Goal: Information Seeking & Learning: Compare options

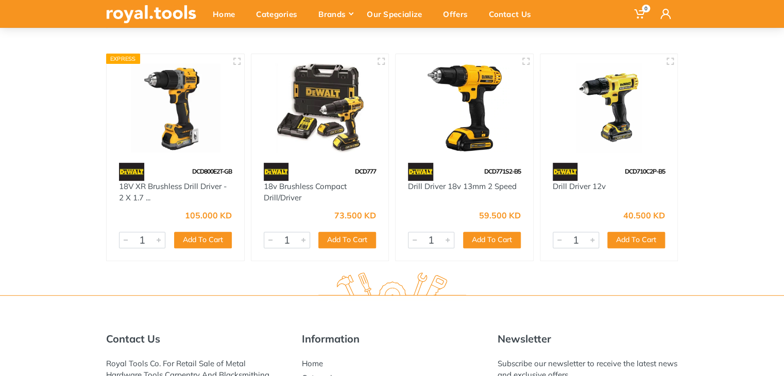
click at [162, 159] on div at bounding box center [175, 108] width 137 height 109
click at [233, 63] on use "button" at bounding box center [236, 61] width 7 height 7
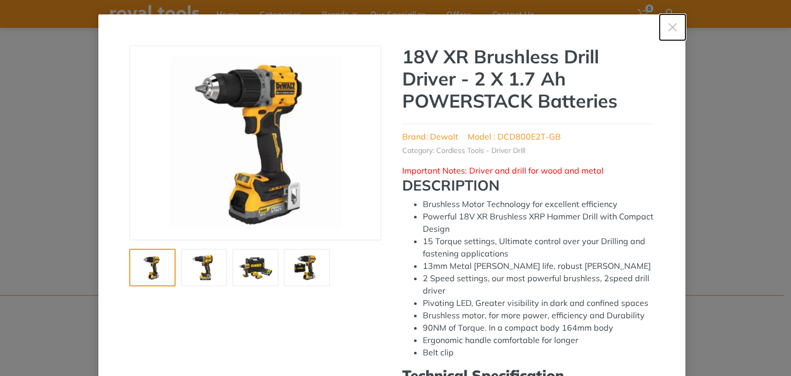
click at [667, 23] on icon "button" at bounding box center [672, 27] width 10 height 10
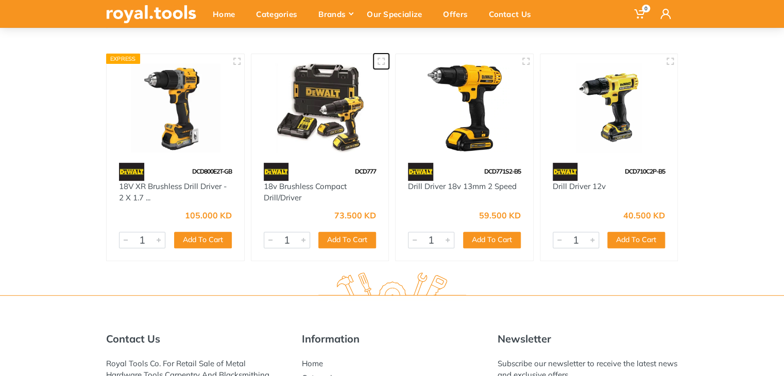
click at [382, 65] on icon "button" at bounding box center [381, 61] width 8 height 8
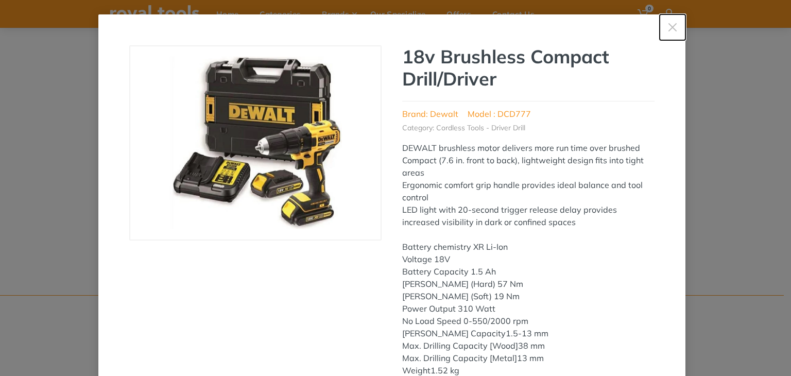
click at [671, 24] on use "button" at bounding box center [672, 27] width 8 height 8
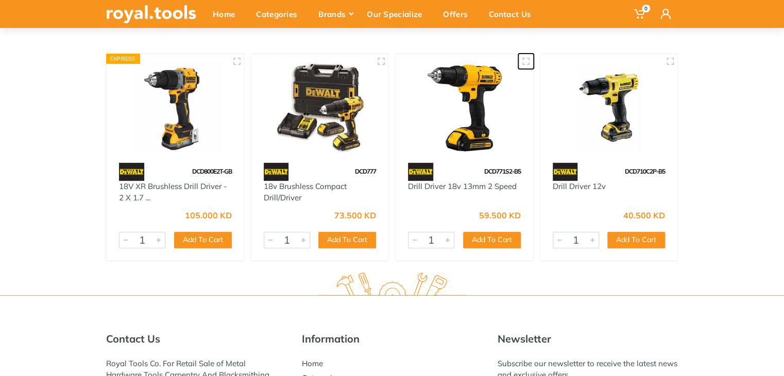
click at [522, 62] on use "button" at bounding box center [525, 61] width 7 height 7
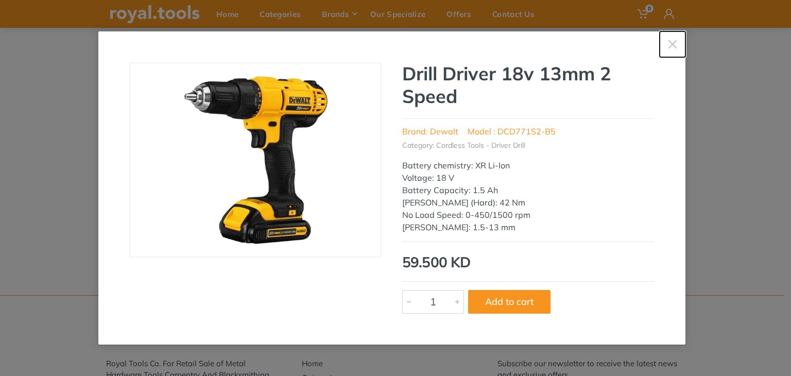
click at [667, 44] on icon "button" at bounding box center [672, 44] width 10 height 10
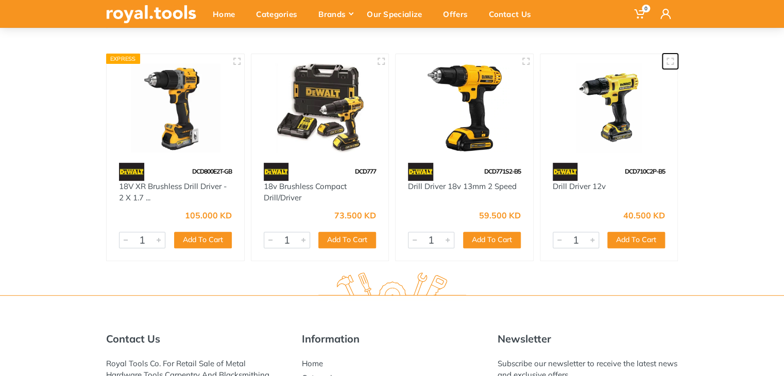
click at [669, 66] on button "button" at bounding box center [669, 61] width 15 height 15
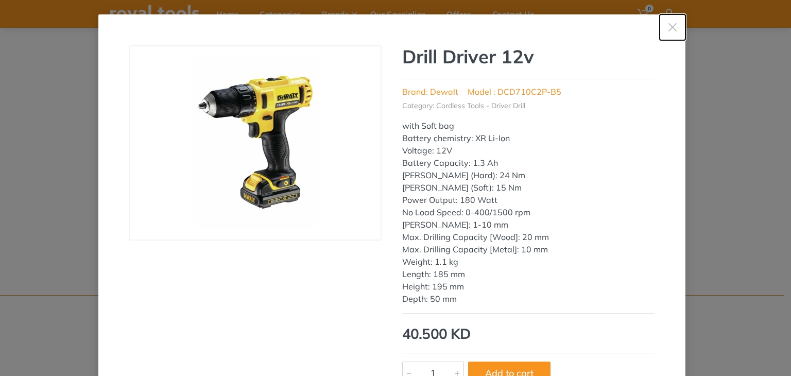
click at [667, 30] on icon "button" at bounding box center [672, 27] width 10 height 10
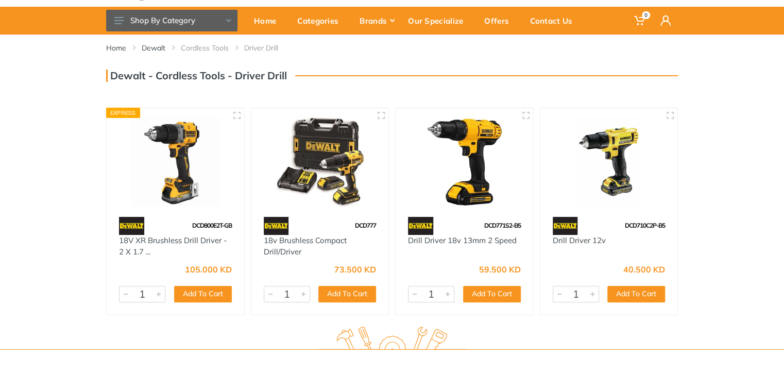
scroll to position [51, 0]
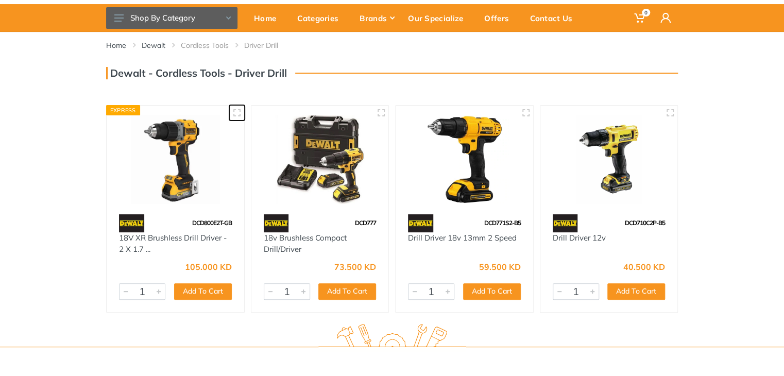
click at [238, 114] on icon "button" at bounding box center [237, 113] width 8 height 8
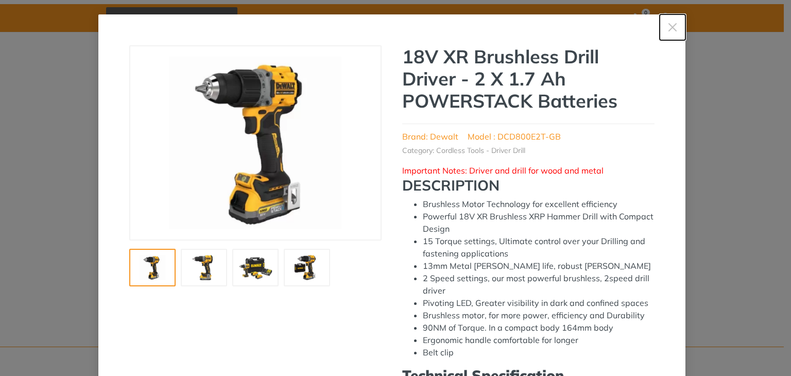
click at [668, 23] on icon "button" at bounding box center [672, 27] width 10 height 10
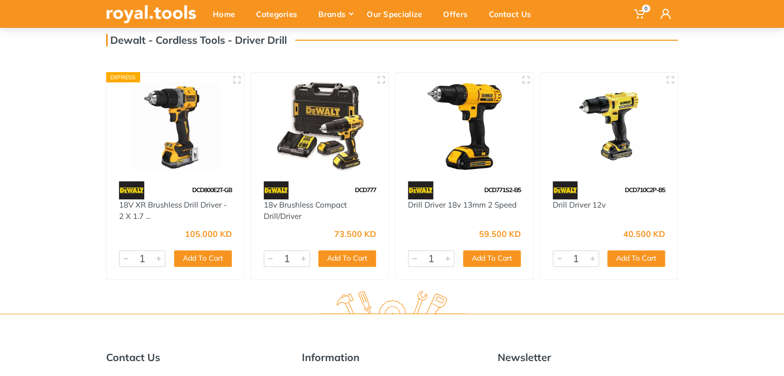
scroll to position [103, 0]
